Goal: Navigation & Orientation: Find specific page/section

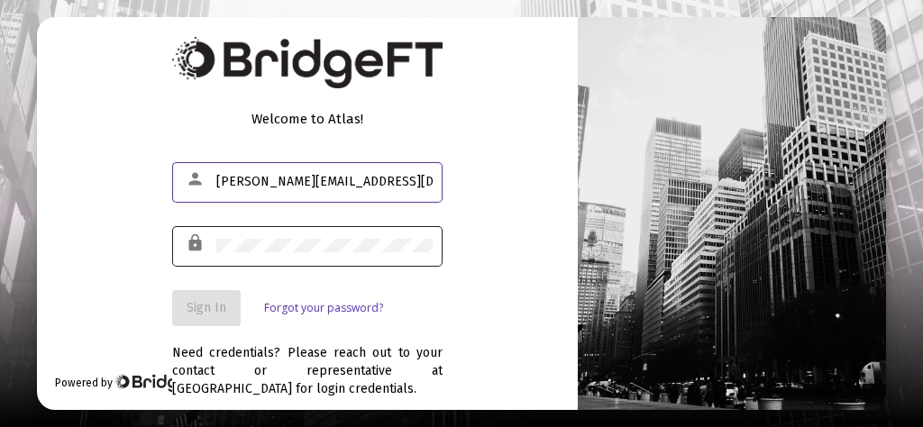
type input "[PERSON_NAME][EMAIL_ADDRESS][DOMAIN_NAME]"
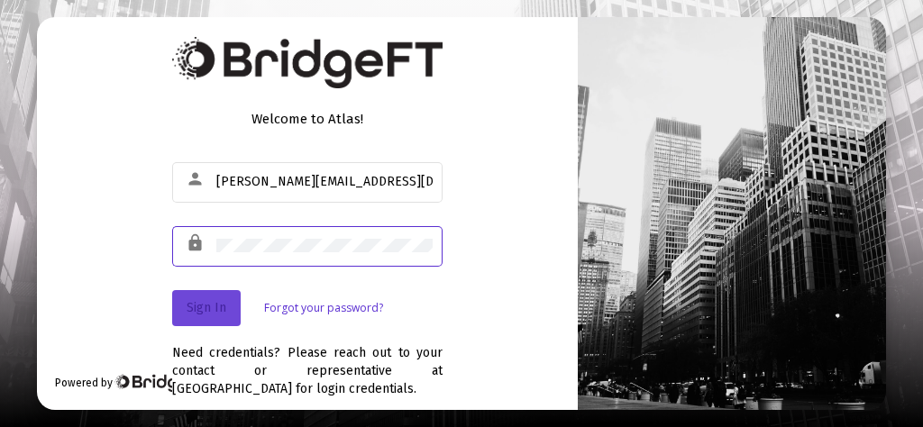
click at [202, 303] on span "Sign In" at bounding box center [207, 307] width 40 height 15
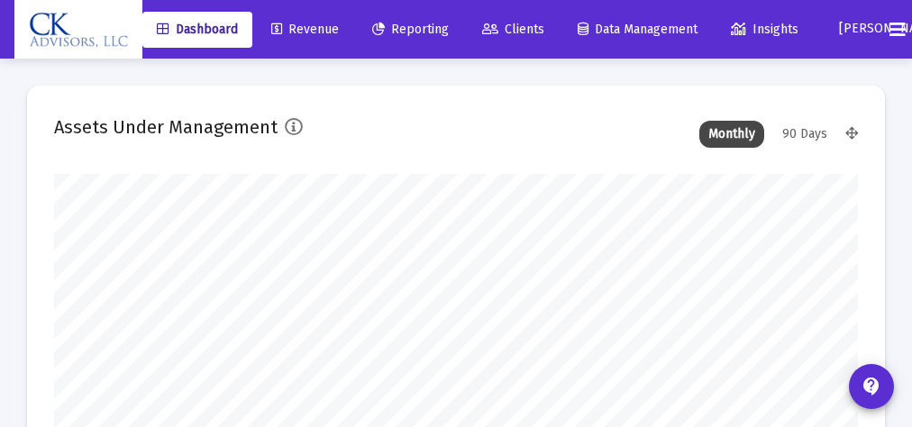
scroll to position [360, 428]
type input "[DATE]"
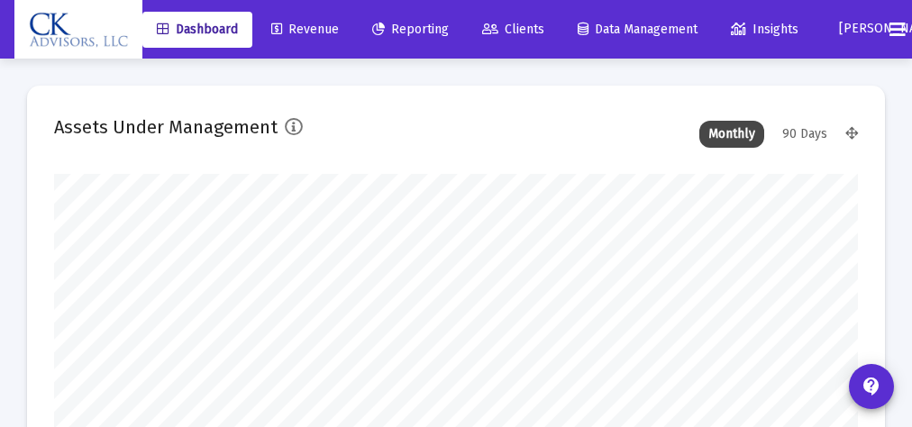
click at [536, 27] on span "Clients" at bounding box center [513, 29] width 62 height 15
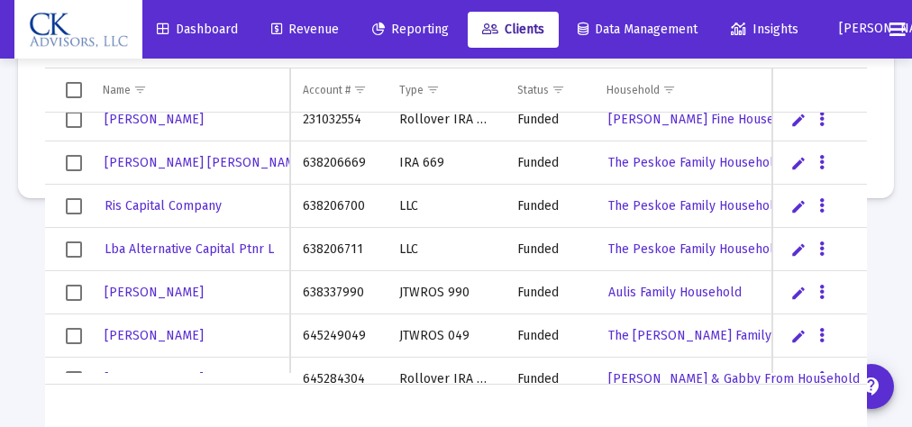
scroll to position [245, 0]
